Goal: Subscribe to service/newsletter

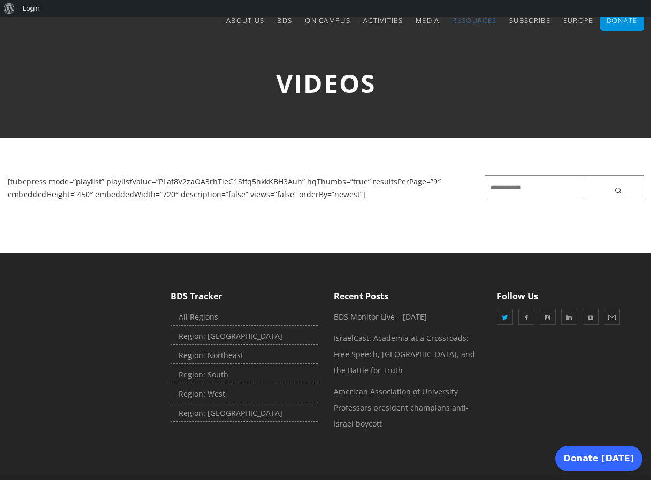
scroll to position [56, 0]
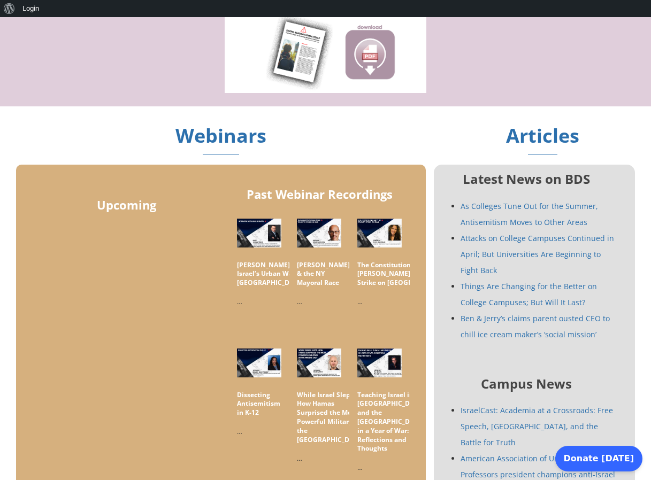
scroll to position [531, 0]
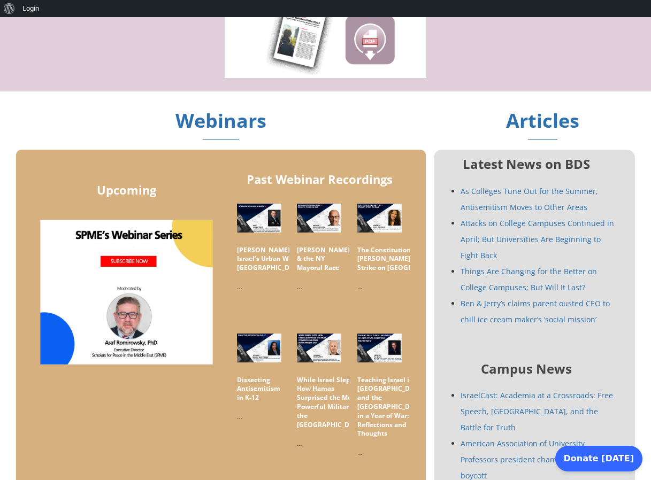
click at [125, 320] on img at bounding box center [126, 292] width 173 height 145
